Goal: Task Accomplishment & Management: Use online tool/utility

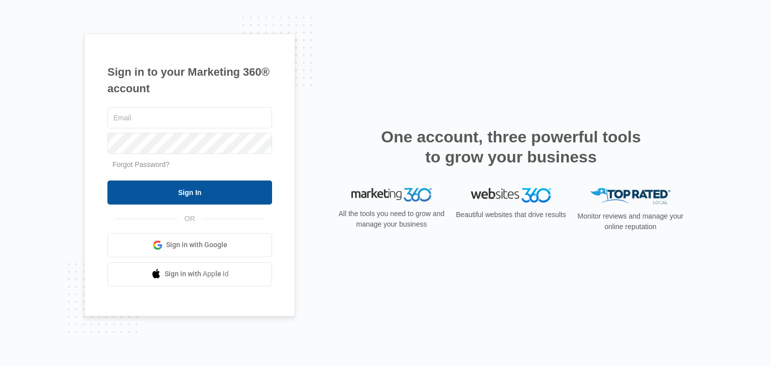
type input "[PERSON_NAME][EMAIL_ADDRESS][DOMAIN_NAME]"
click at [178, 193] on input "Sign In" at bounding box center [189, 193] width 165 height 24
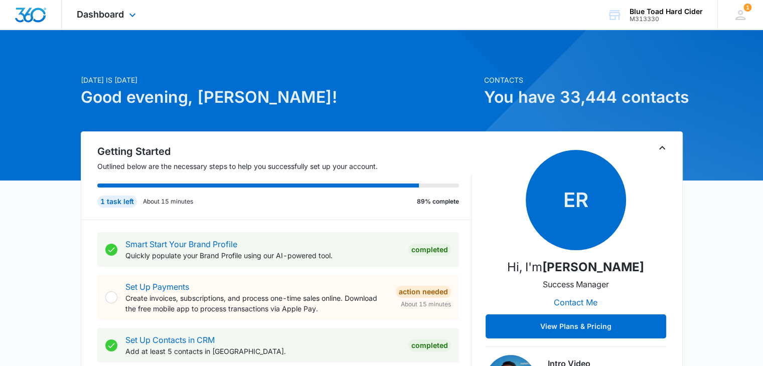
click at [110, 22] on div "Dashboard Apps Reputation Forms CRM Email Social Content Ads Intelligence Files…" at bounding box center [108, 15] width 92 height 30
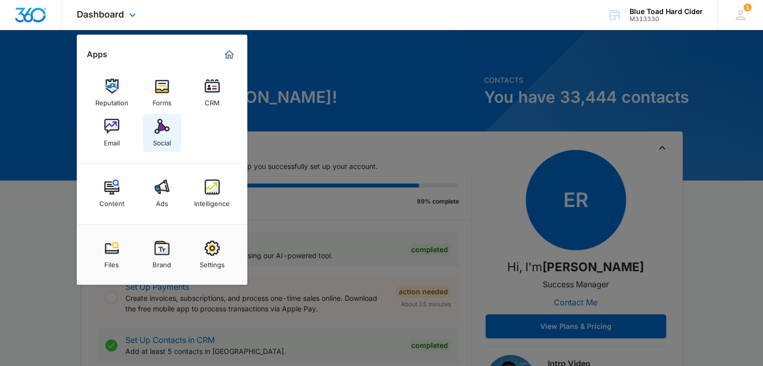
click at [161, 123] on img at bounding box center [162, 126] width 15 height 15
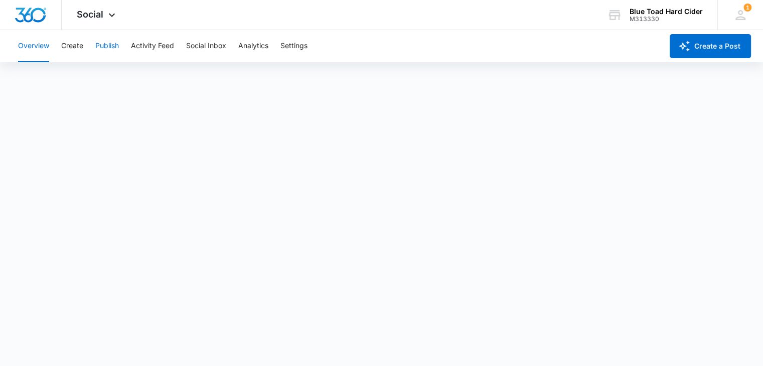
click at [106, 48] on button "Publish" at bounding box center [107, 46] width 24 height 32
